Goal: Task Accomplishment & Management: Use online tool/utility

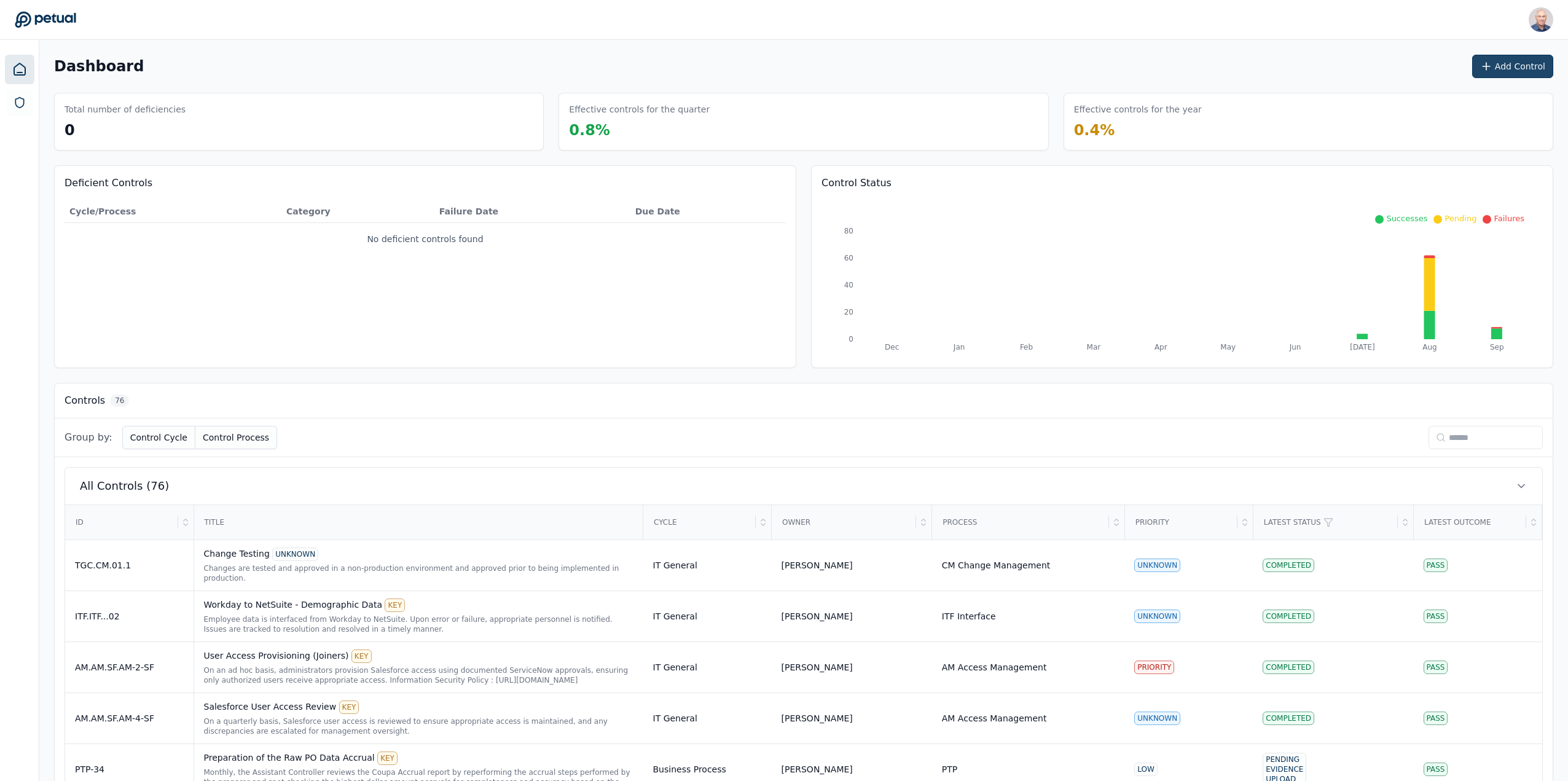
click at [1505, 62] on button "Add Control" at bounding box center [1512, 66] width 81 height 23
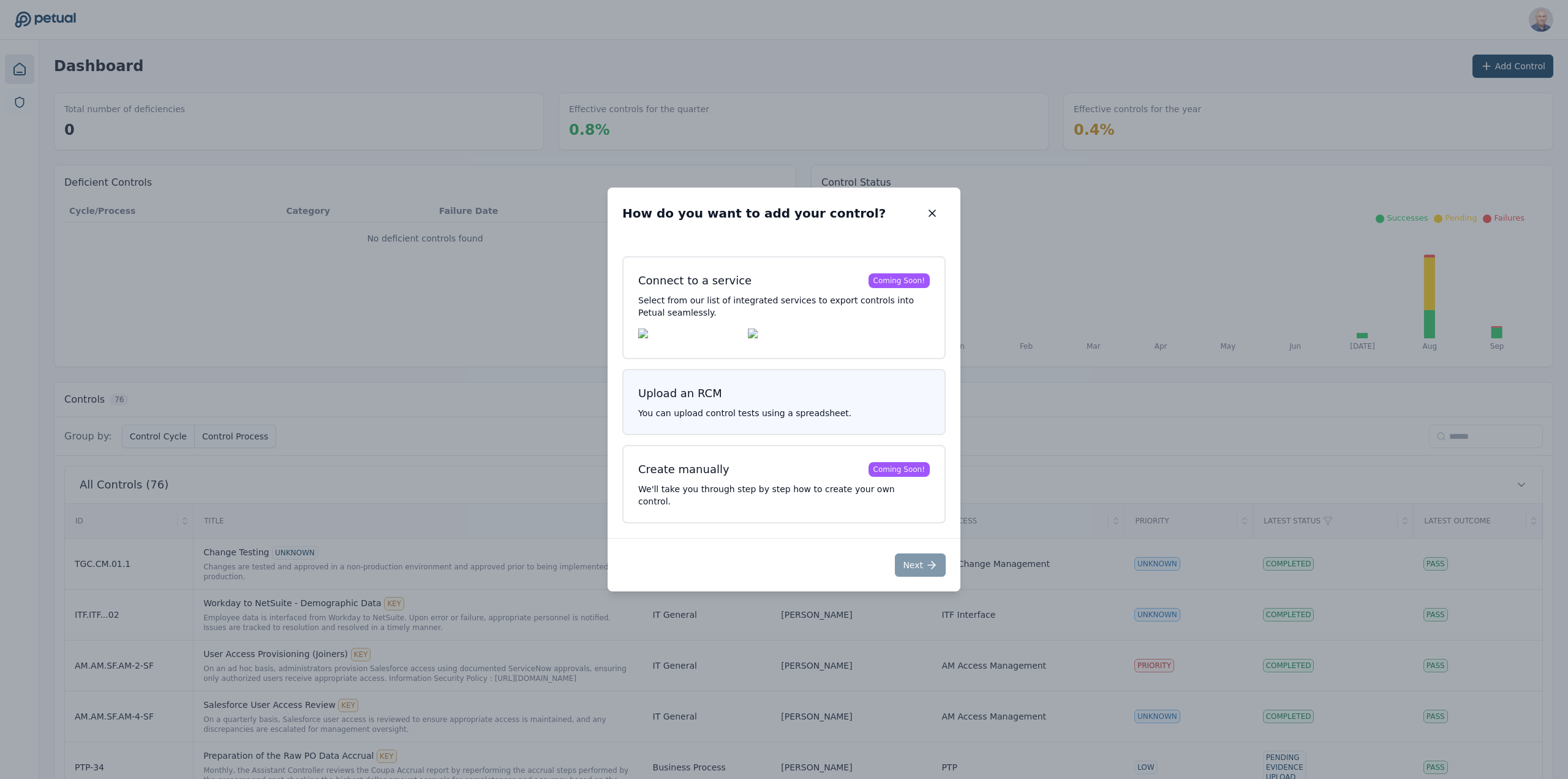
click at [758, 384] on button "Upload an RCM You can upload control tests using a spreadsheet." at bounding box center [784, 402] width 323 height 66
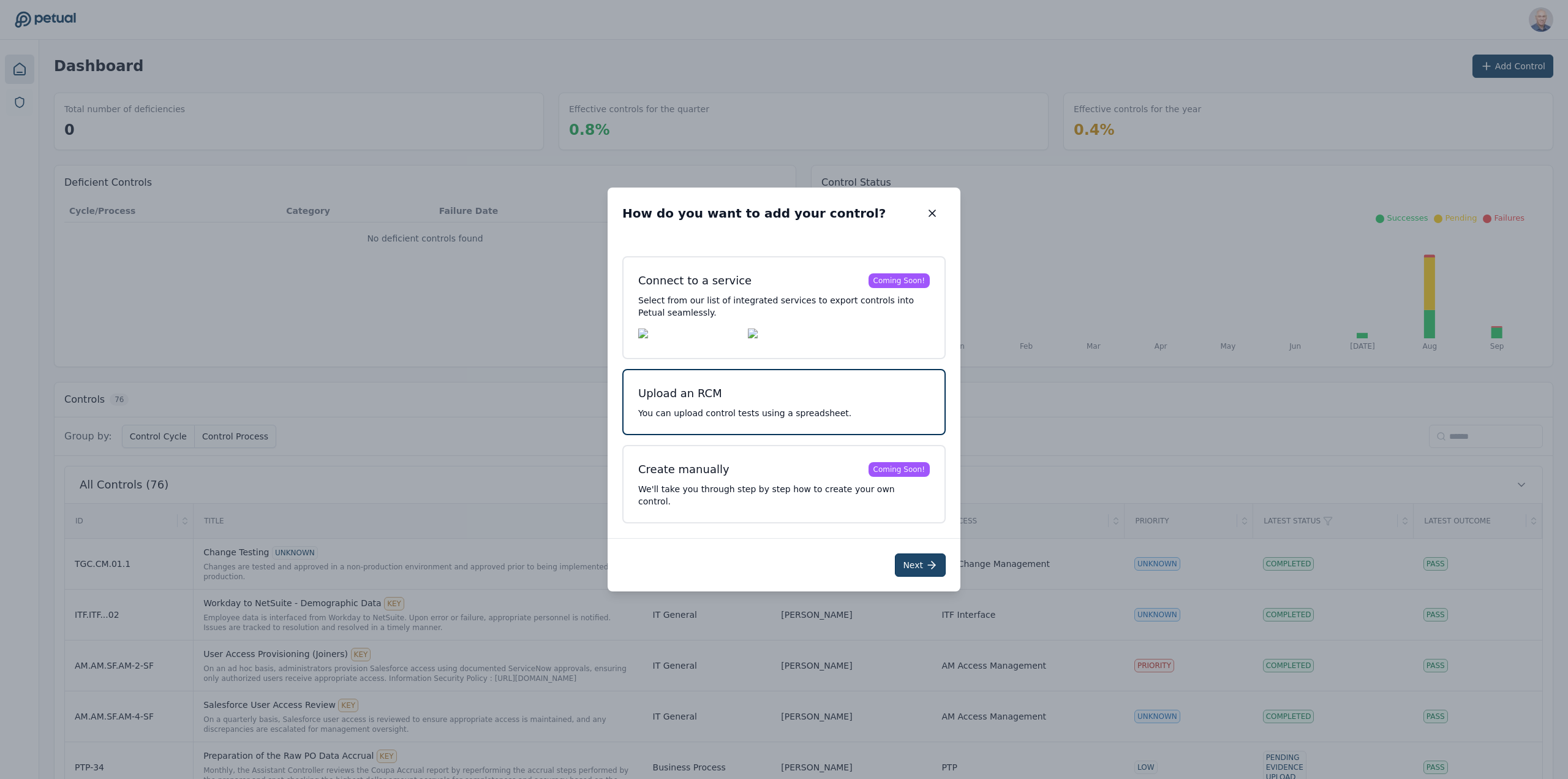
click at [919, 560] on button "Next" at bounding box center [920, 565] width 51 height 23
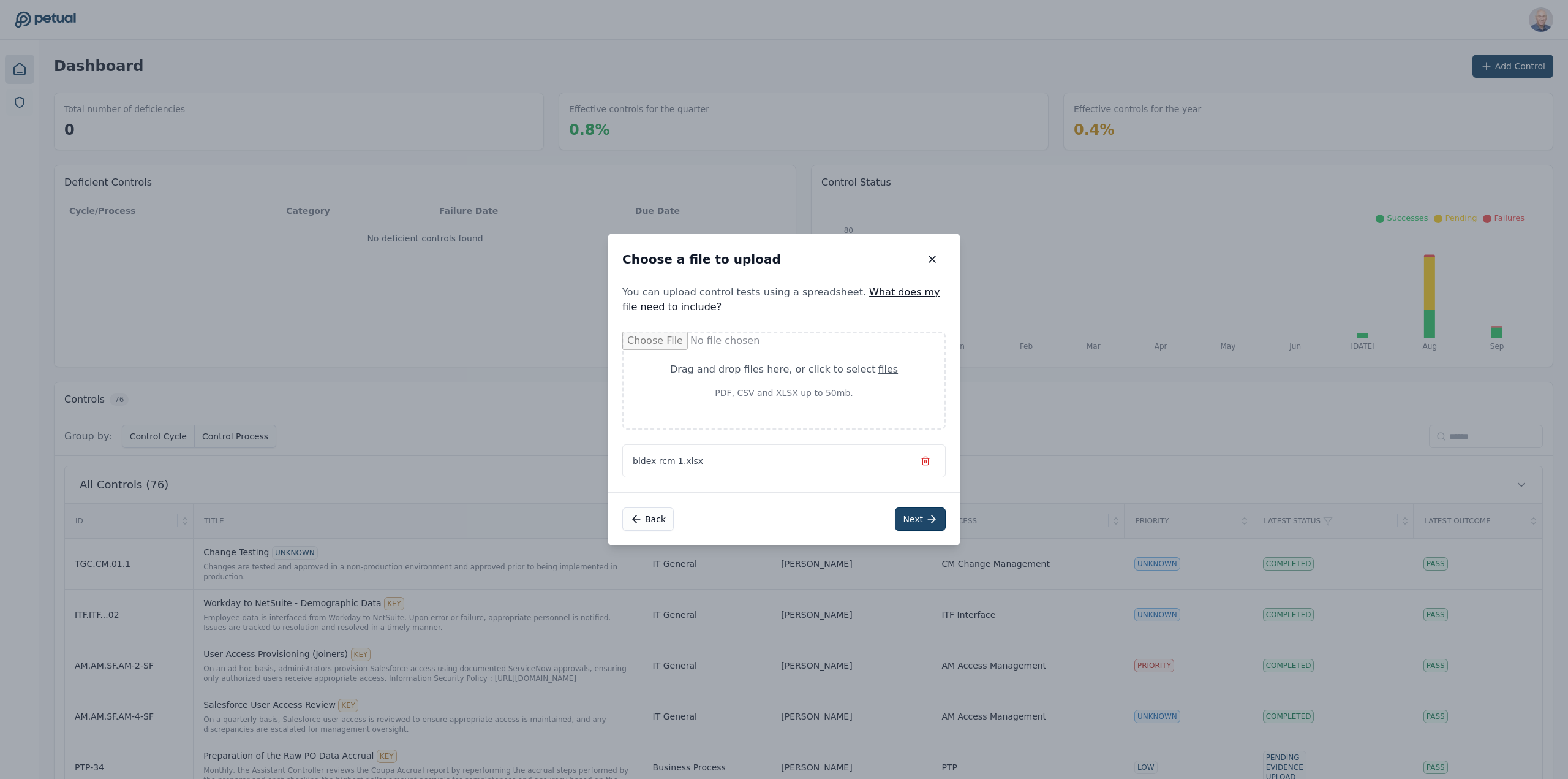
click at [918, 519] on button "Next" at bounding box center [920, 519] width 51 height 23
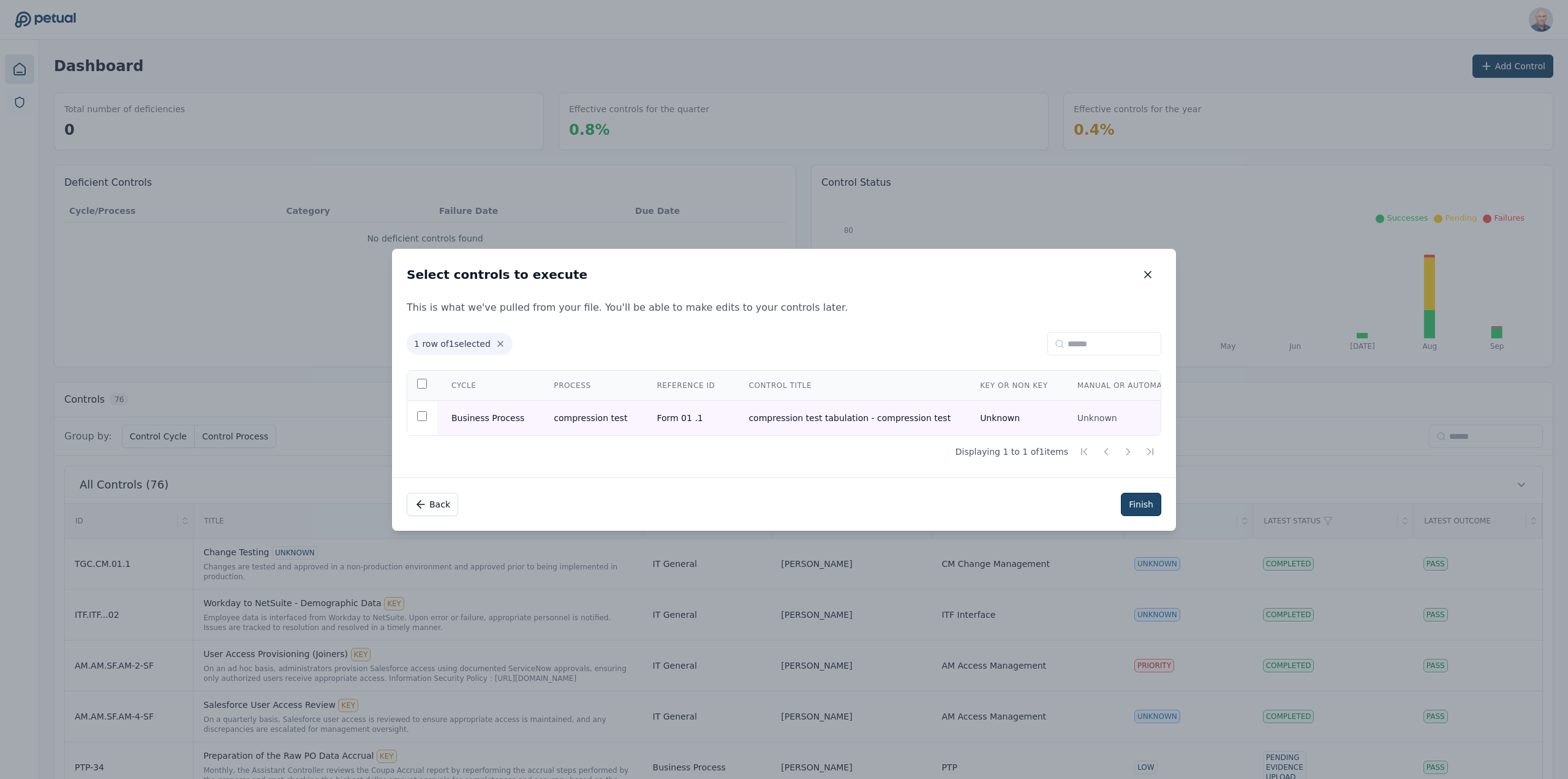
click at [1139, 504] on button "Finish" at bounding box center [1141, 504] width 41 height 23
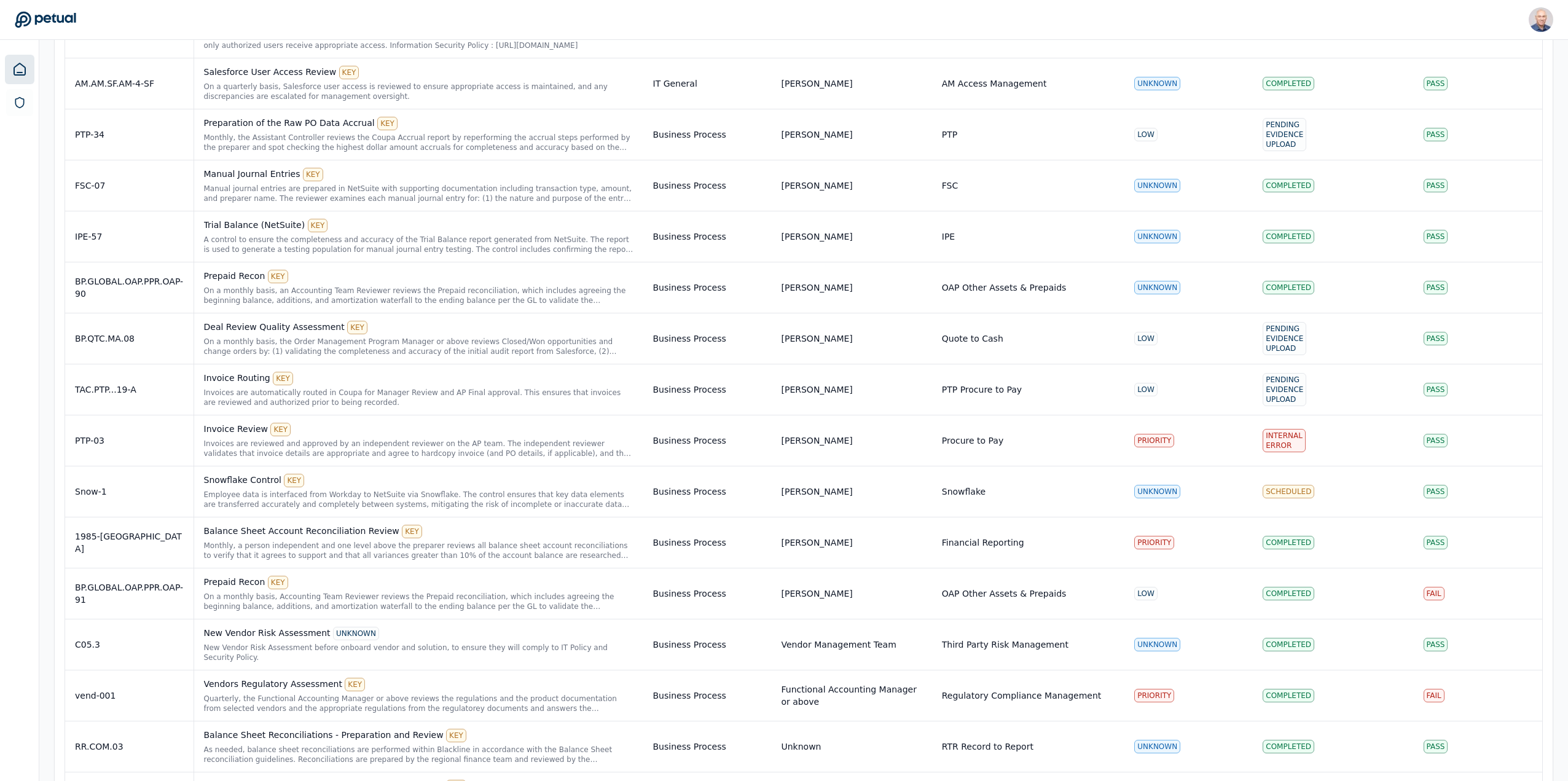
scroll to position [307, 0]
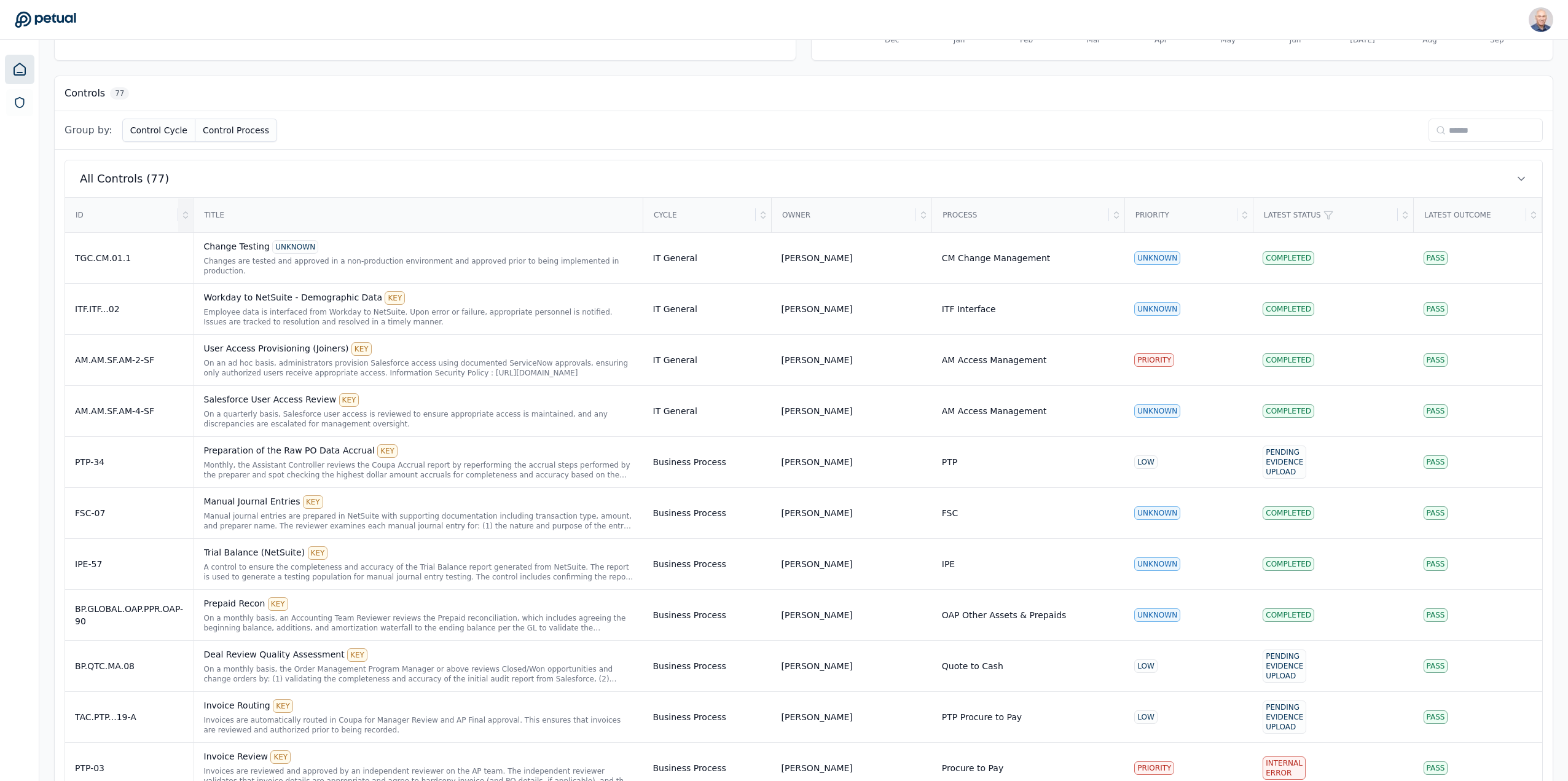
click at [184, 217] on icon at bounding box center [185, 217] width 5 height 2
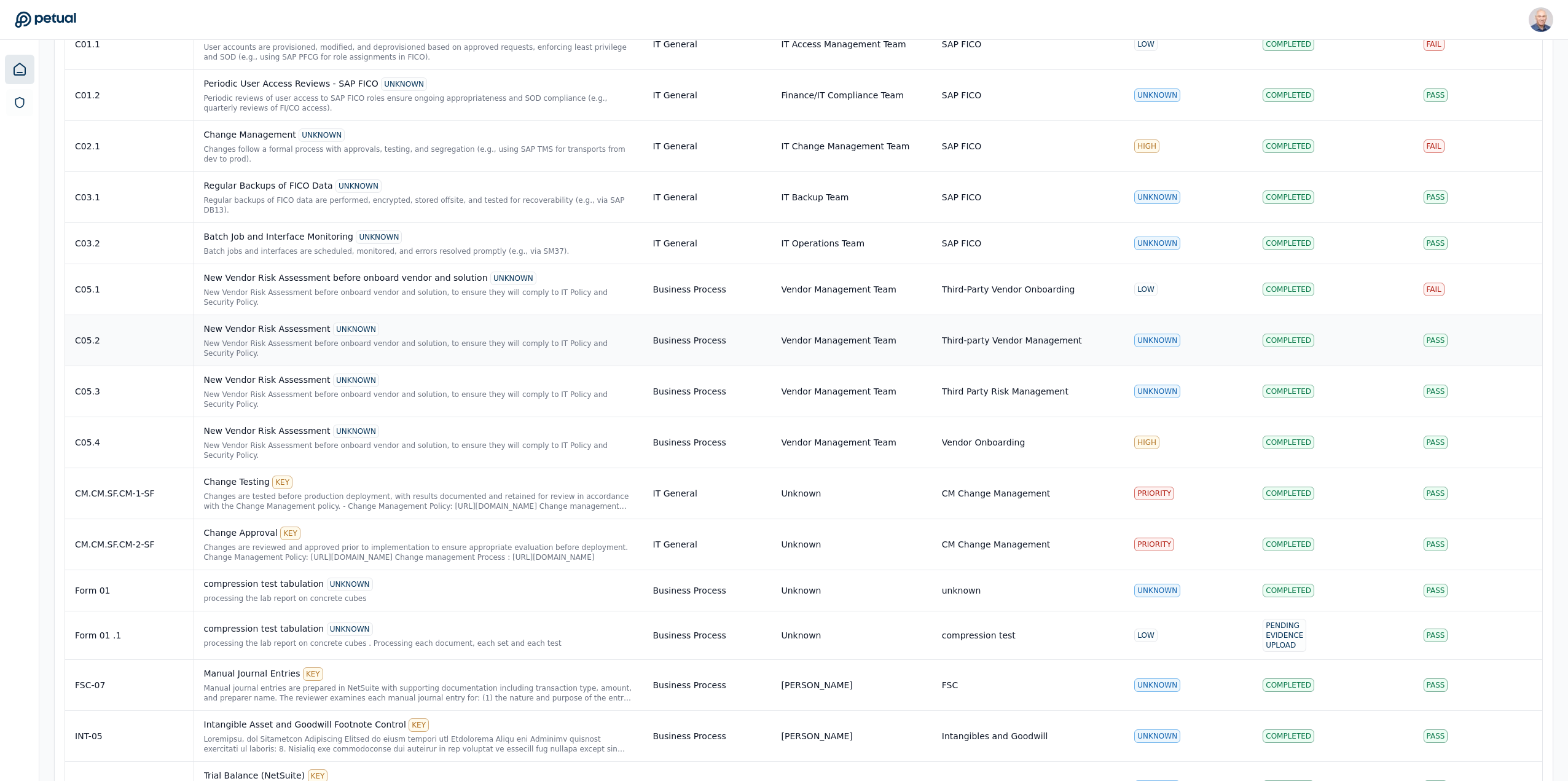
scroll to position [2458, 0]
click at [296, 620] on div "compression test tabulation UNKNOWN" at bounding box center [418, 627] width 430 height 14
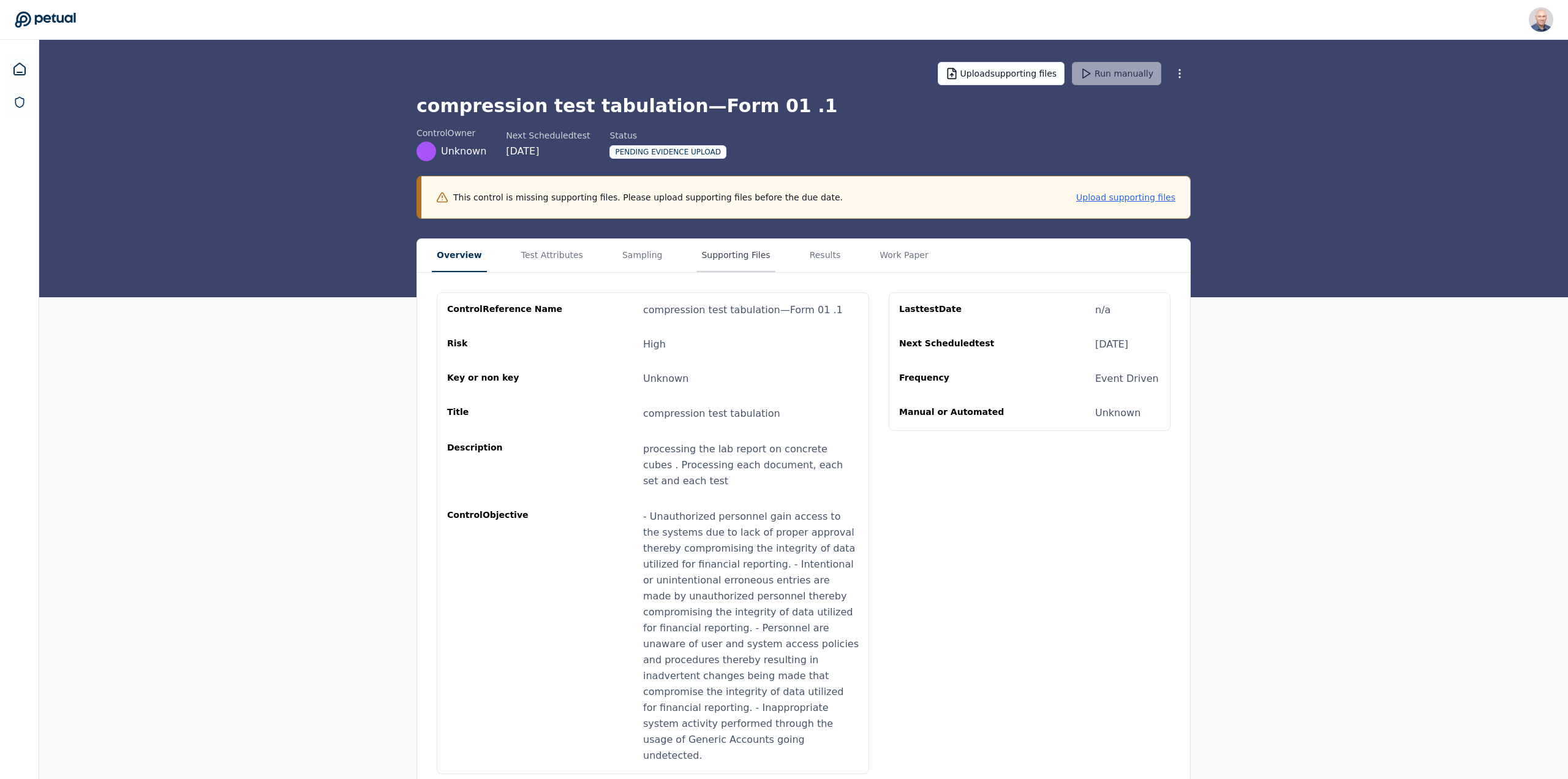
click at [701, 256] on button "Supporting Files" at bounding box center [736, 256] width 78 height 33
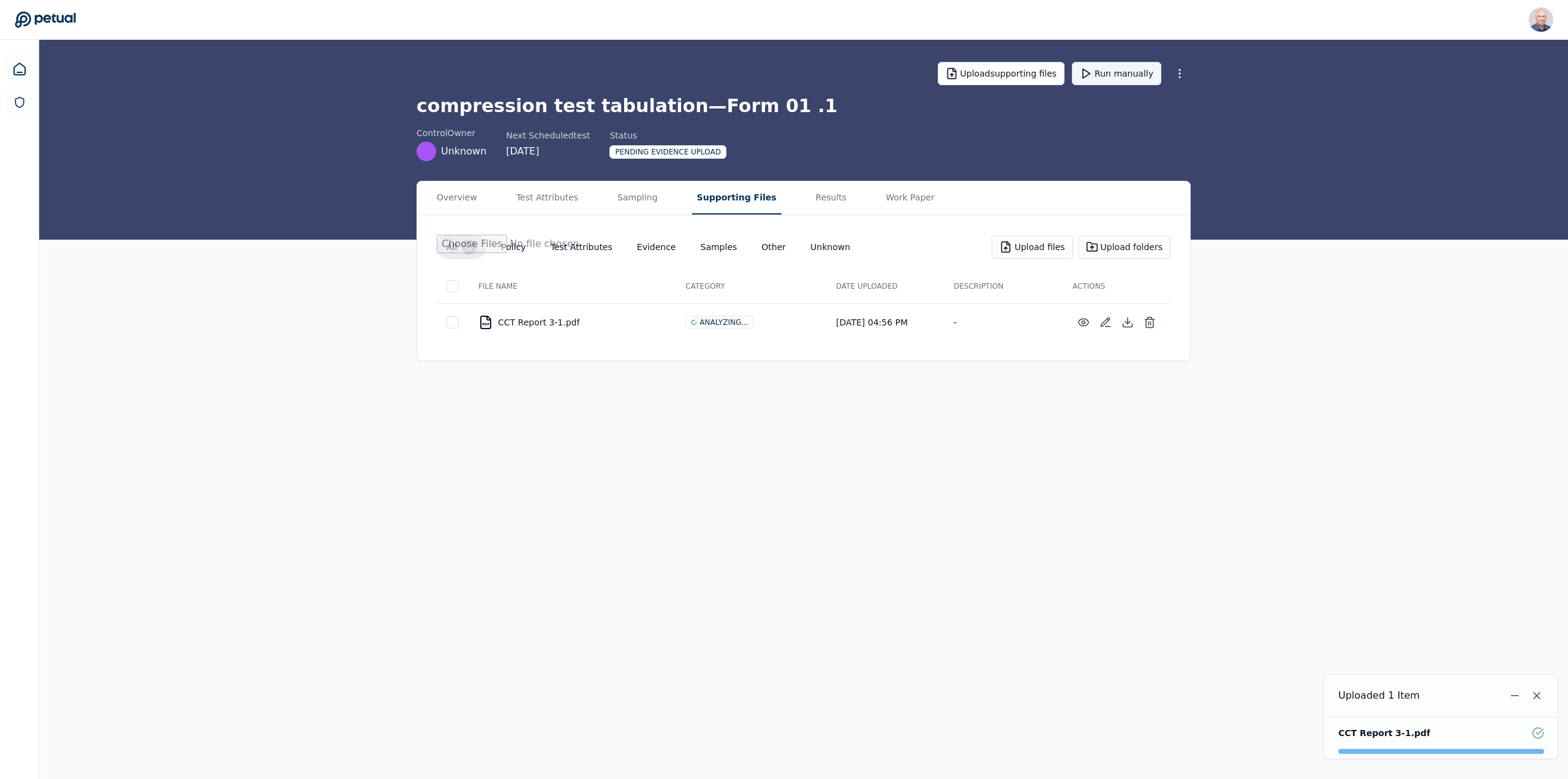
click at [1123, 69] on button "Run manually" at bounding box center [1116, 73] width 89 height 23
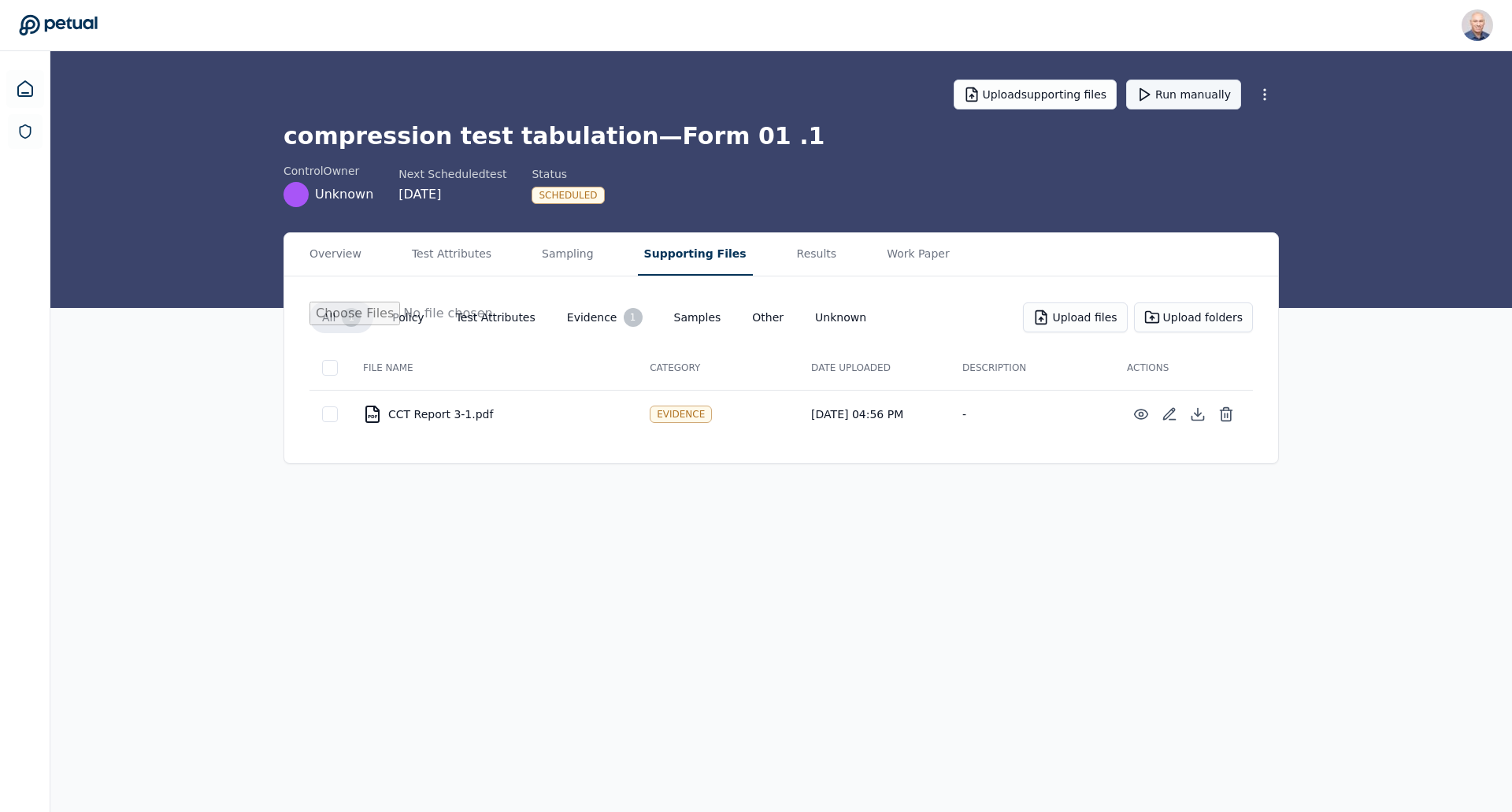
click at [1173, 96] on button "Run manually" at bounding box center [1184, 94] width 115 height 30
click at [880, 257] on button "Work Paper" at bounding box center [918, 254] width 75 height 43
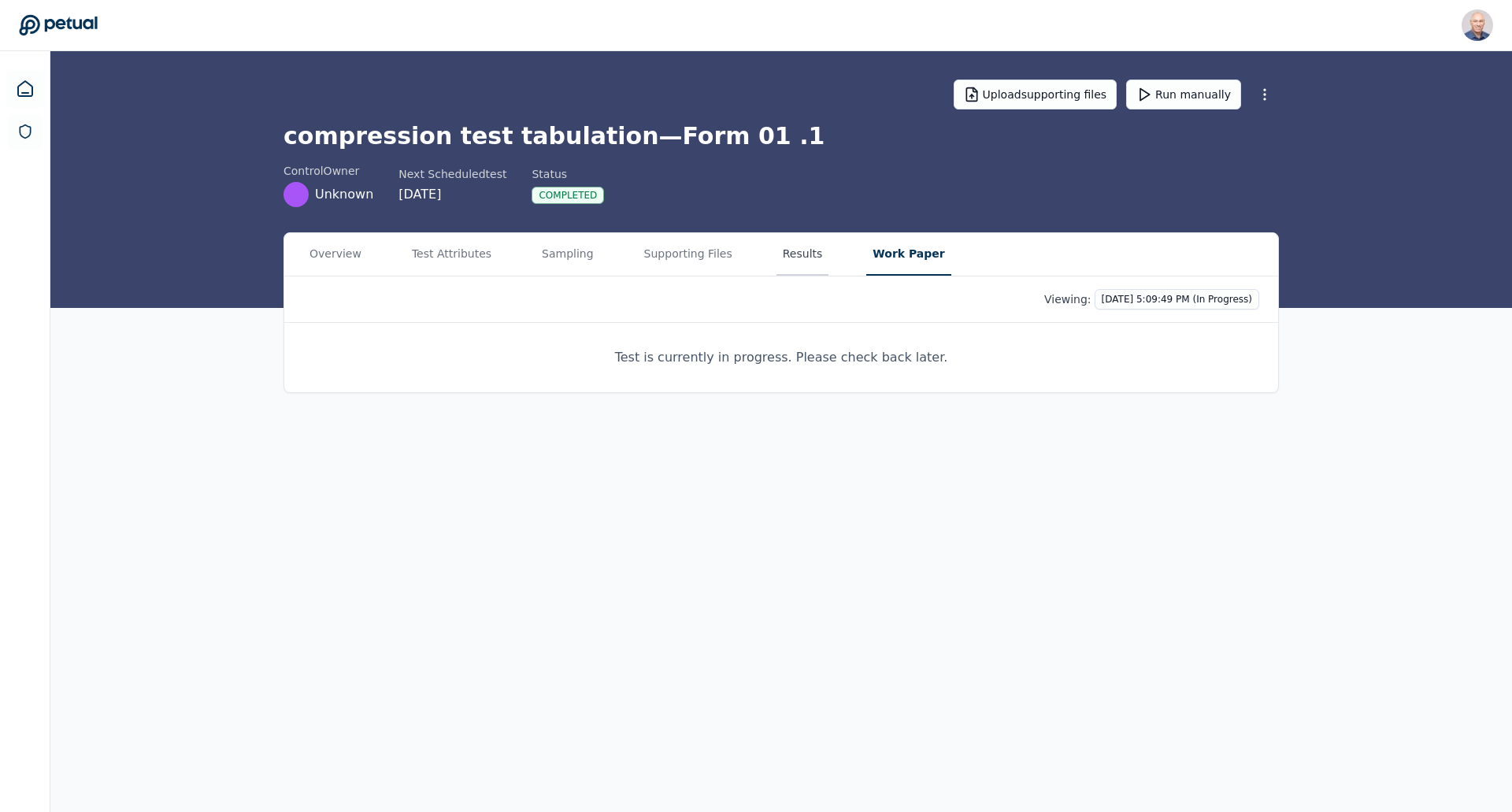
click at [783, 257] on button "Results" at bounding box center [802, 254] width 52 height 43
click at [781, 257] on button "Results" at bounding box center [805, 254] width 58 height 43
click at [448, 257] on button "Test Attributes" at bounding box center [451, 254] width 92 height 43
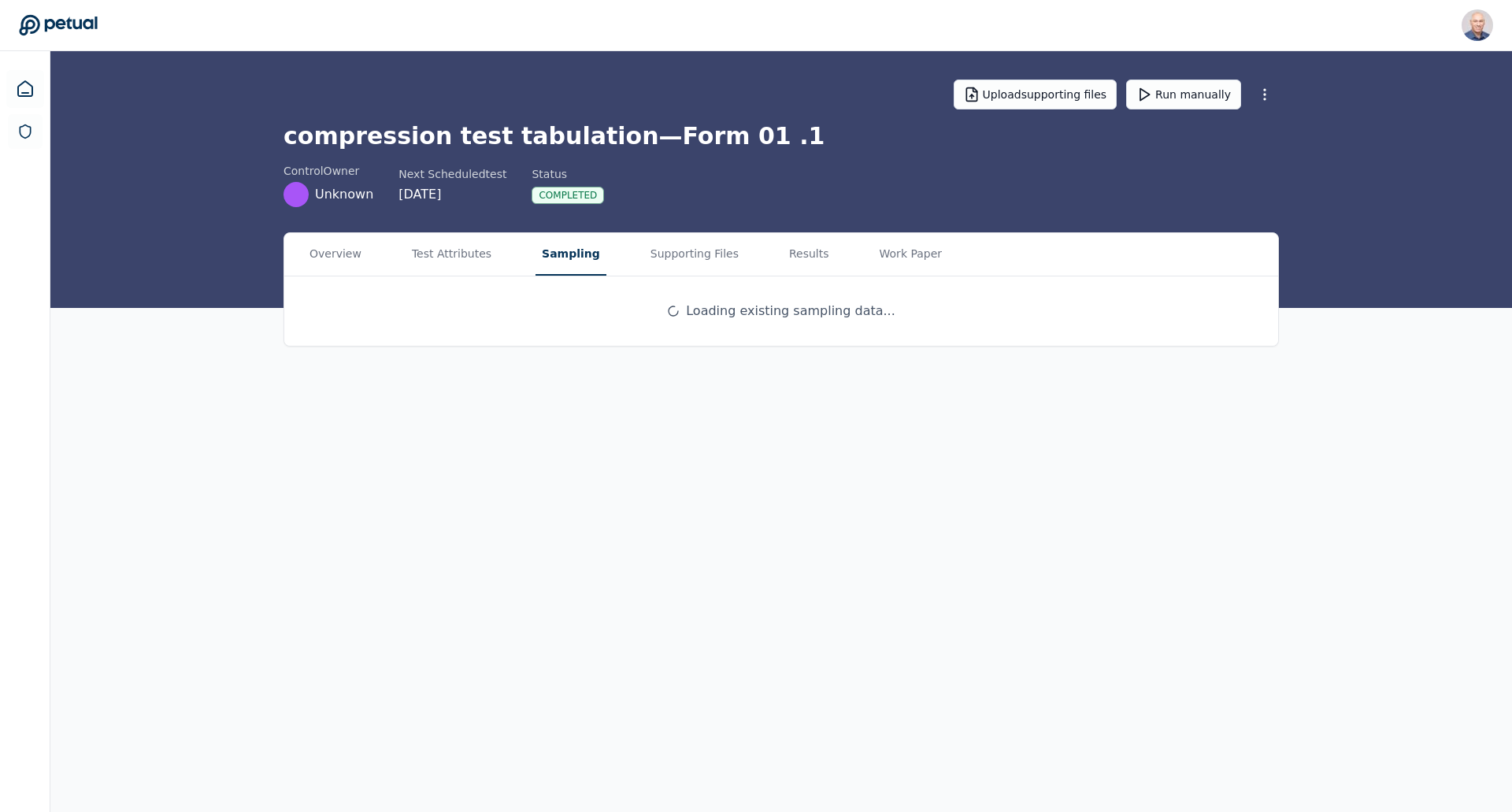
click at [550, 252] on button "Sampling" at bounding box center [571, 254] width 71 height 43
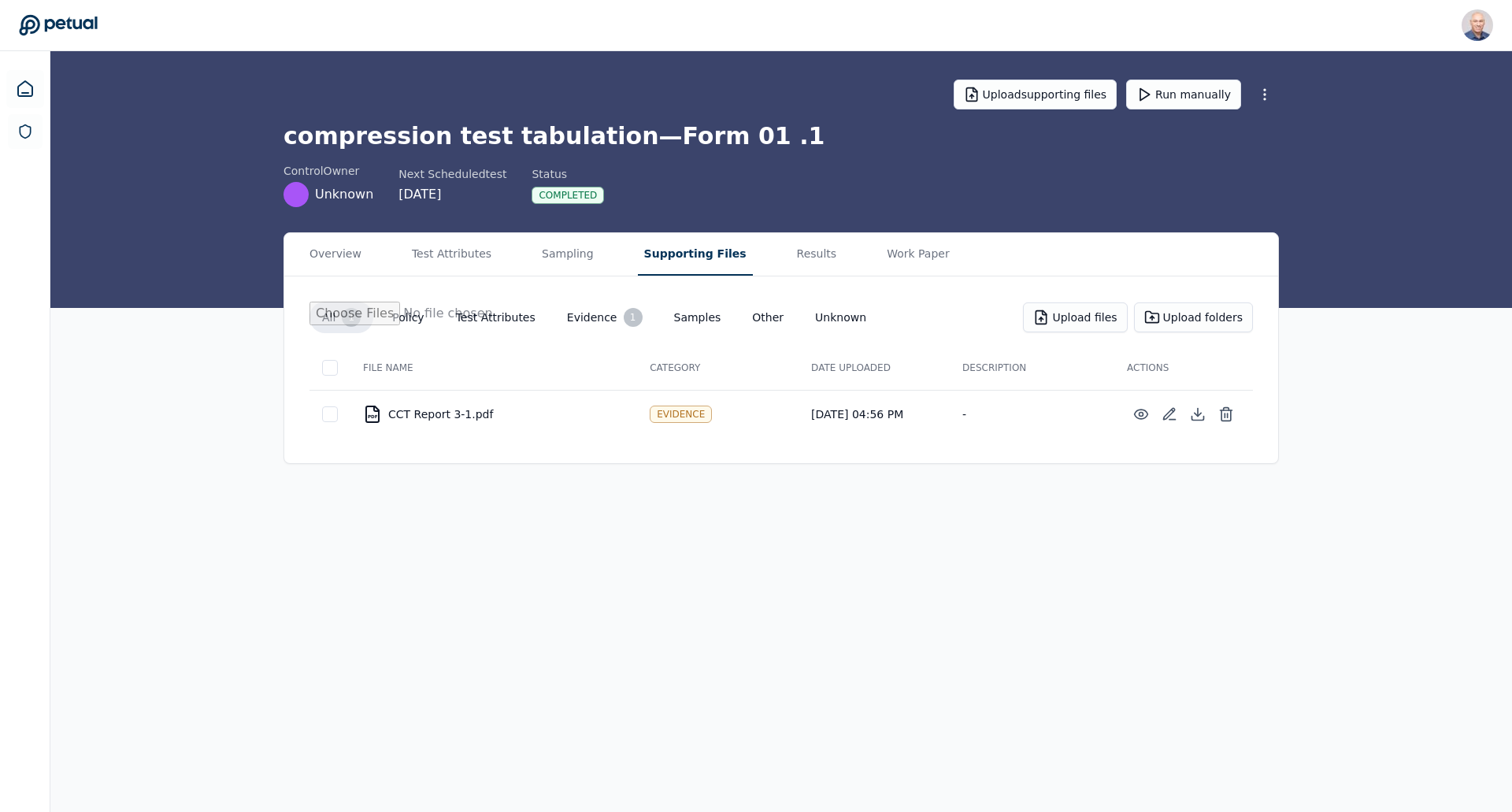
click at [655, 257] on button "Supporting Files" at bounding box center [695, 254] width 115 height 43
click at [790, 257] on button "Results" at bounding box center [816, 254] width 52 height 43
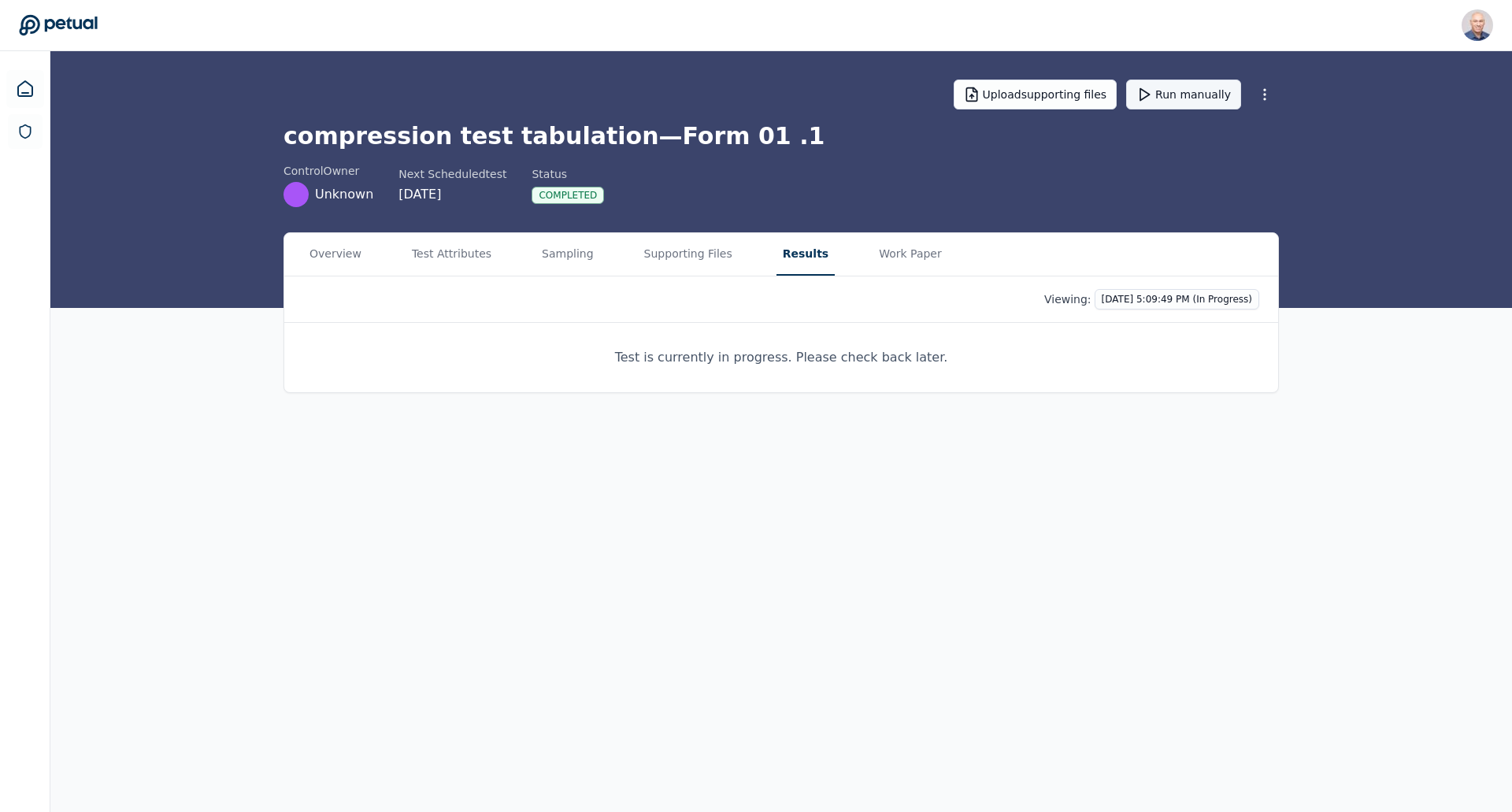
click at [1152, 91] on icon at bounding box center [1144, 95] width 16 height 16
